Goal: Task Accomplishment & Management: Complete application form

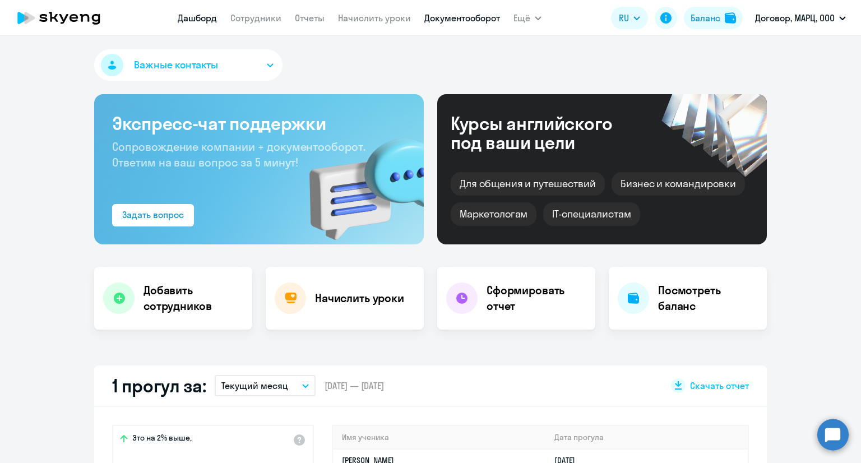
select select "30"
click at [186, 293] on h4 "Добавить сотрудников" at bounding box center [194, 298] width 100 height 31
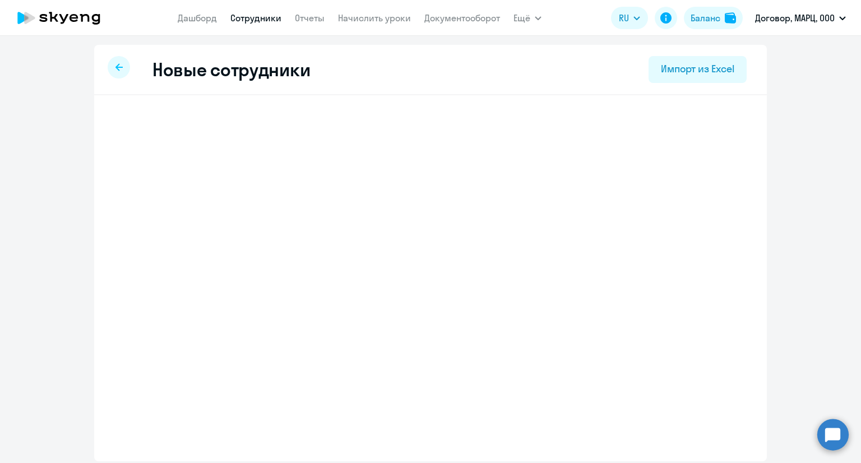
select select "english_adult_not_native_speaker"
select select "4"
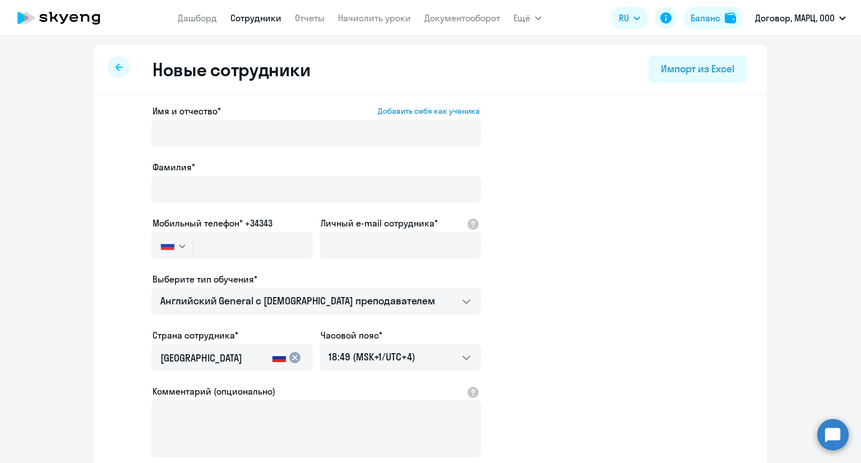
click at [827, 435] on circle at bounding box center [833, 434] width 31 height 31
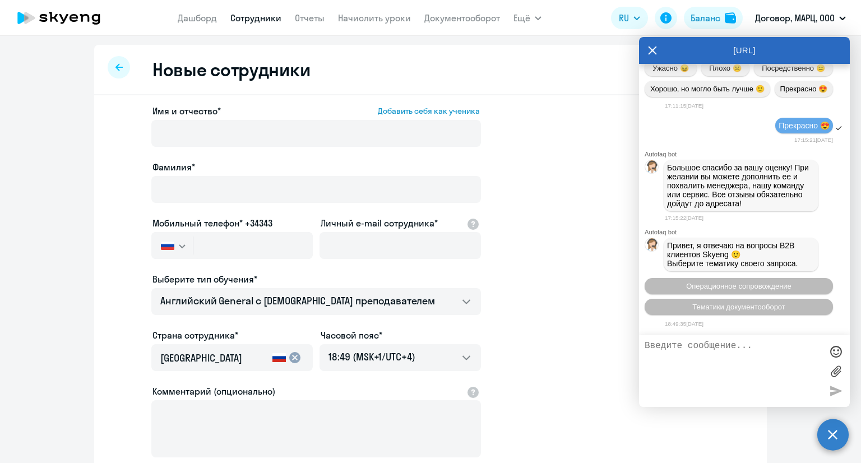
scroll to position [12072, 0]
click at [752, 283] on span "Операционное сопровождение" at bounding box center [738, 286] width 105 height 8
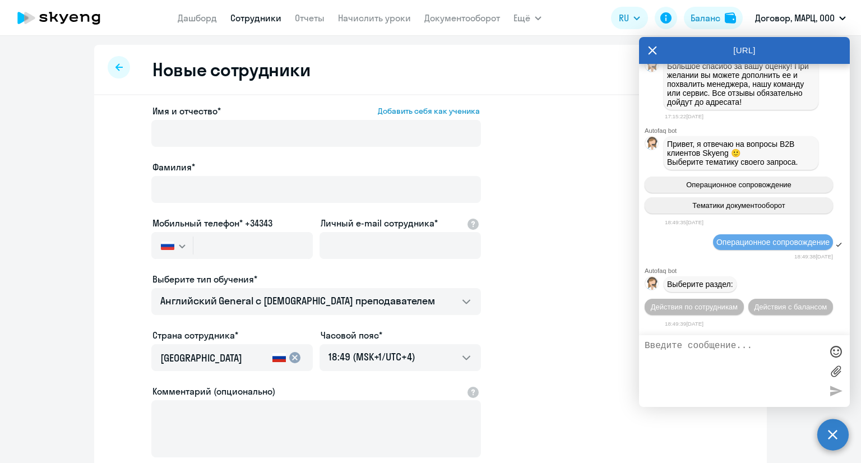
scroll to position [12175, 0]
click at [716, 308] on span "Действия по сотрудникам" at bounding box center [694, 307] width 87 height 8
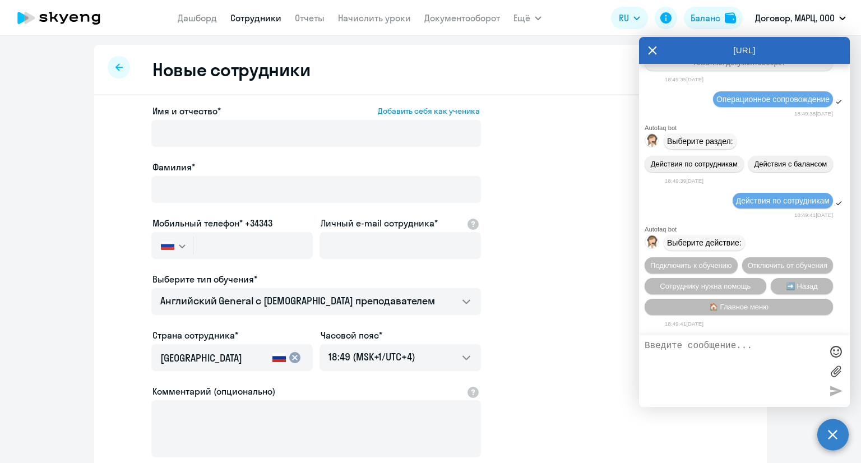
scroll to position [12343, 0]
click at [716, 261] on span "Подключить к обучению" at bounding box center [692, 265] width 82 height 8
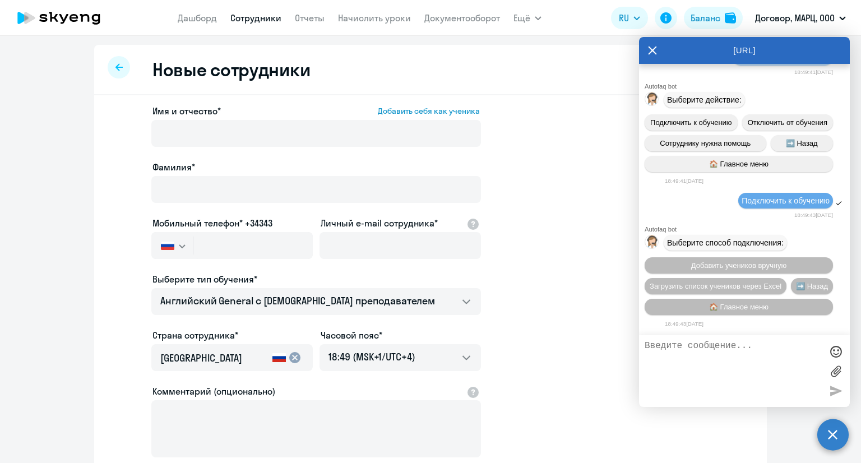
scroll to position [12488, 0]
click at [683, 365] on textarea at bounding box center [733, 371] width 177 height 61
type textarea "L"
type textarea "Добрый вечер! я могу подключить ученика к обучению в любое время или только с 1…"
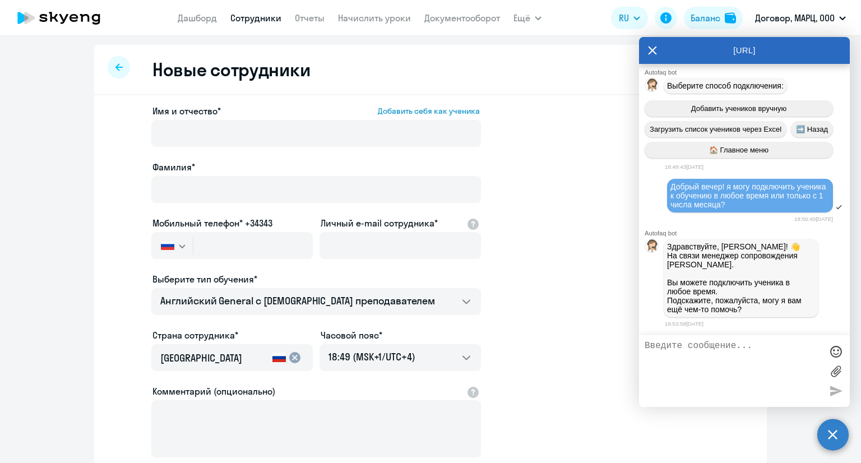
scroll to position [12652, 0]
click at [738, 358] on textarea at bounding box center [733, 371] width 177 height 61
type textarea "нет, спасибо"
click at [833, 397] on div at bounding box center [836, 390] width 17 height 17
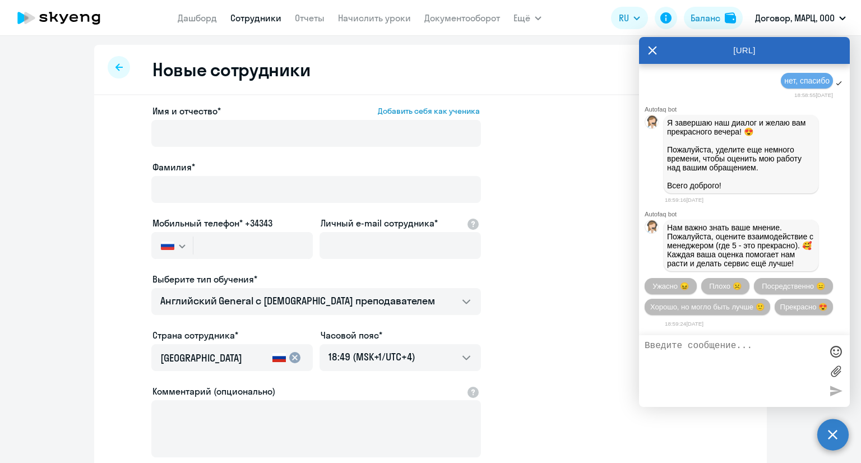
scroll to position [12959, 0]
